Goal: Task Accomplishment & Management: Use online tool/utility

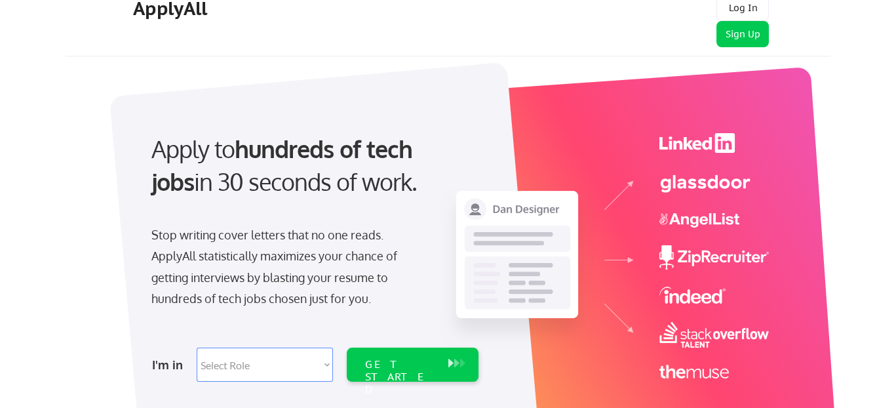
scroll to position [262, 0]
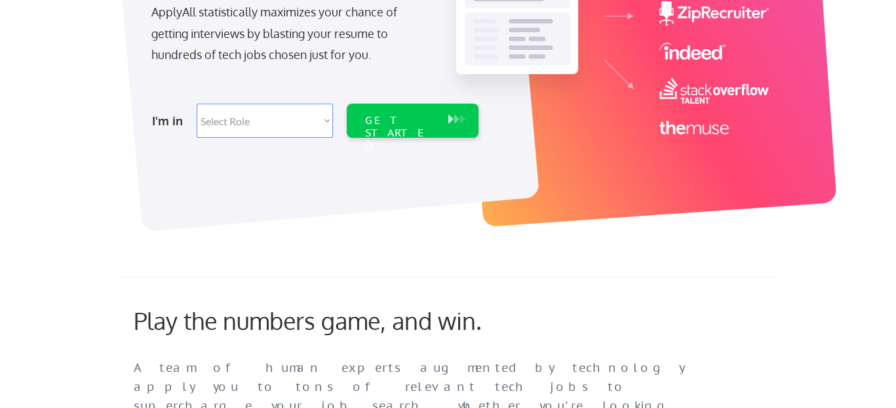
click at [288, 126] on select "Select Role Software Engineering Product Management Customer Success Sales UI/U…" at bounding box center [265, 121] width 136 height 34
select select ""it_security""
click at [197, 104] on select "Select Role Software Engineering Product Management Customer Success Sales UI/U…" at bounding box center [265, 121] width 136 height 34
select select ""it_security""
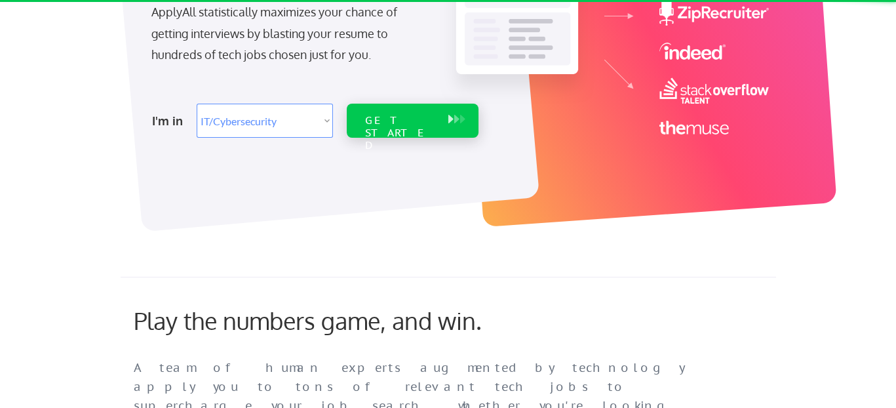
click at [416, 130] on div "GET STARTED" at bounding box center [399, 121] width 83 height 34
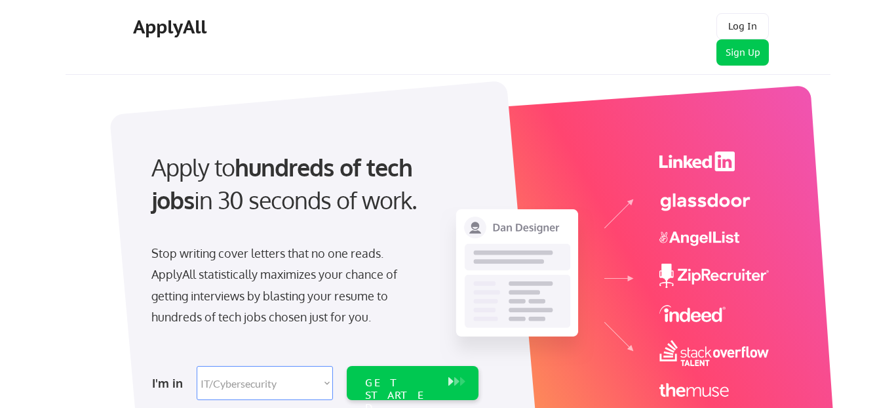
select select ""it_security""
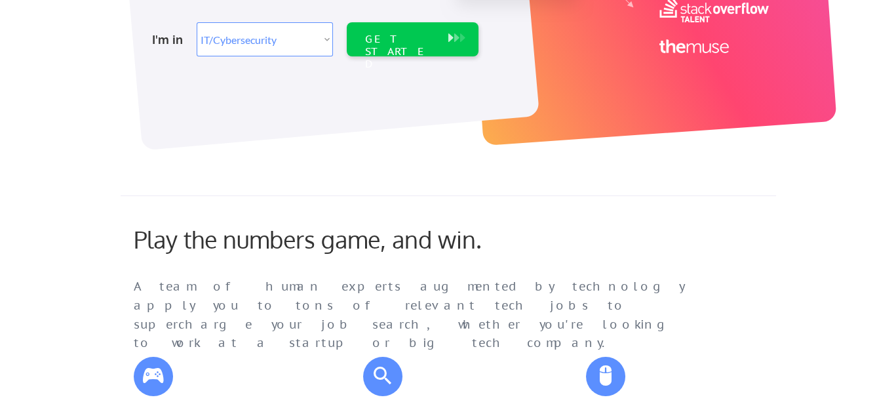
scroll to position [459, 0]
